Goal: Information Seeking & Learning: Check status

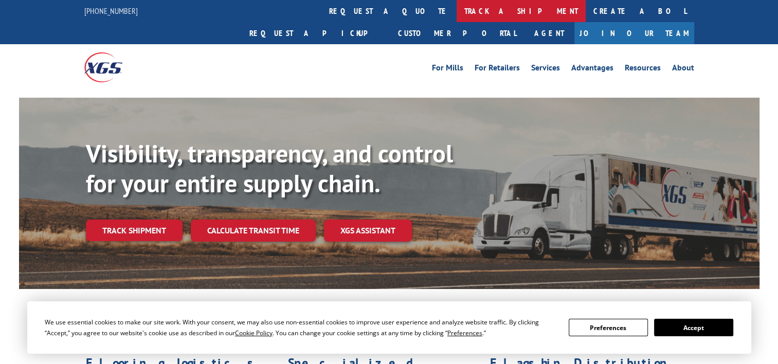
click at [456, 11] on link "track a shipment" at bounding box center [520, 11] width 129 height 22
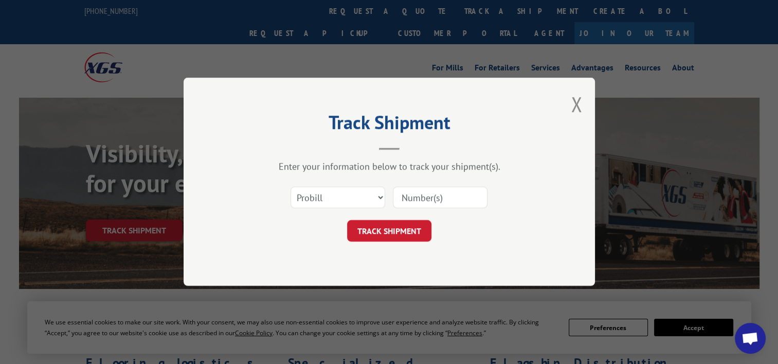
paste input "17692338"
click at [427, 188] on input "17692338" at bounding box center [440, 198] width 95 height 22
type input "17692338"
click at [372, 223] on button "TRACK SHIPMENT" at bounding box center [389, 231] width 84 height 22
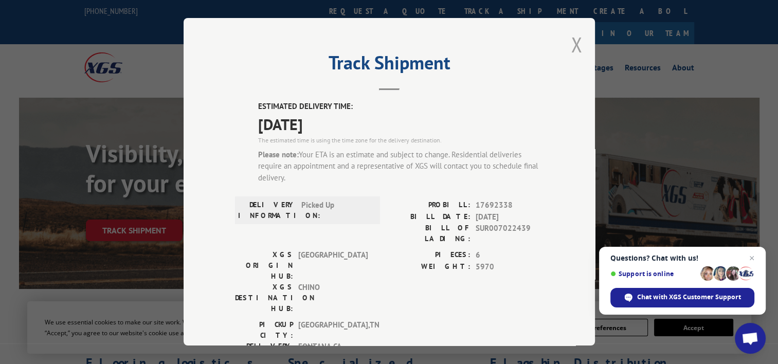
click at [575, 45] on button "Close modal" at bounding box center [575, 44] width 11 height 27
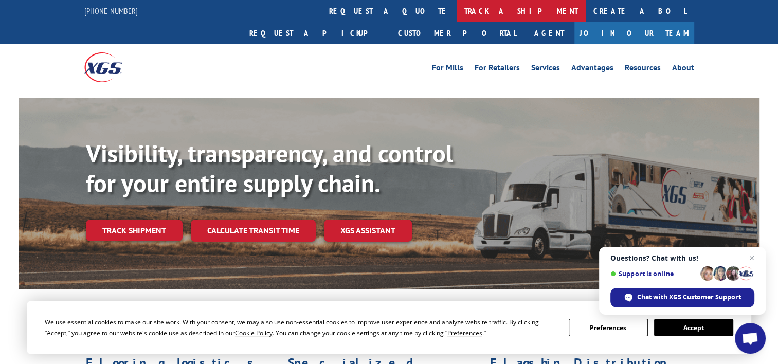
click at [456, 11] on link "track a shipment" at bounding box center [520, 11] width 129 height 22
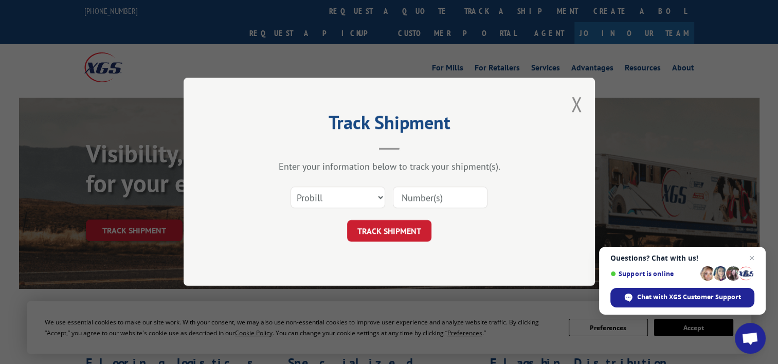
paste input "17504139"
click at [433, 202] on input "17504139" at bounding box center [440, 198] width 95 height 22
type input "17504139"
click at [389, 220] on button "TRACK SHIPMENT" at bounding box center [389, 231] width 84 height 22
